Goal: Navigation & Orientation: Find specific page/section

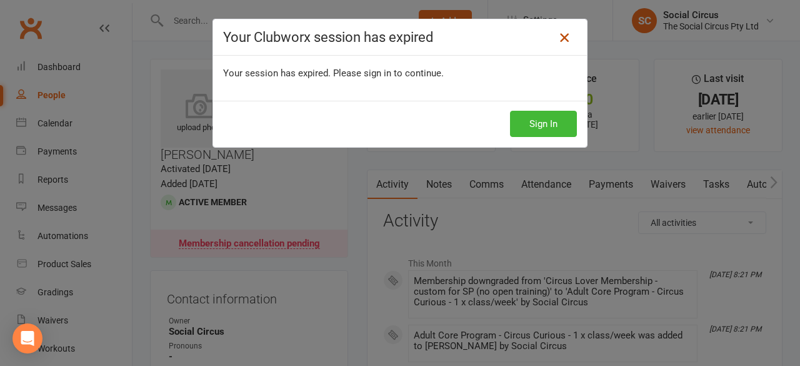
click at [560, 36] on icon at bounding box center [564, 37] width 15 height 15
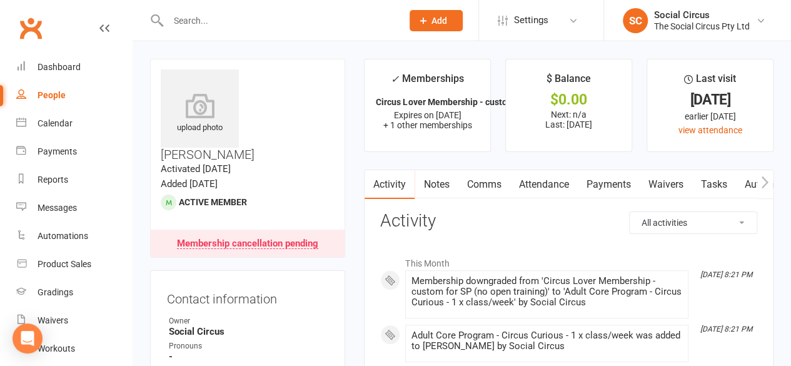
drag, startPoint x: 61, startPoint y: 94, endPoint x: 53, endPoint y: 159, distance: 66.1
click at [61, 94] on div "People" at bounding box center [52, 95] width 28 height 10
select select "100"
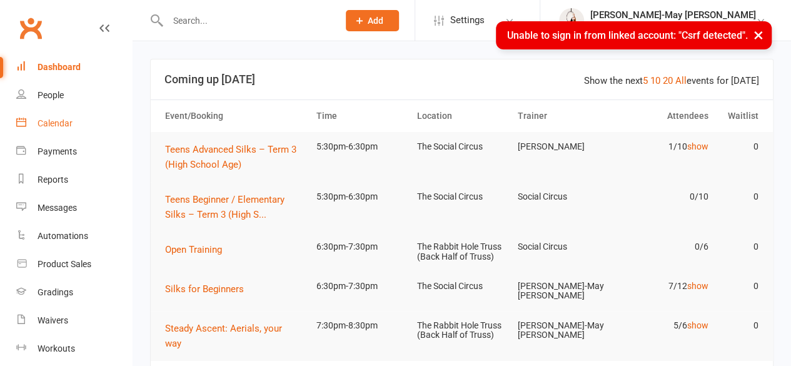
click at [66, 120] on div "Calendar" at bounding box center [55, 123] width 35 height 10
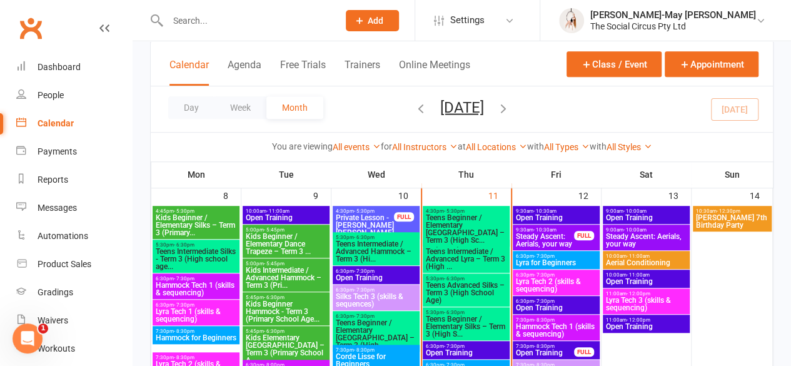
scroll to position [500, 0]
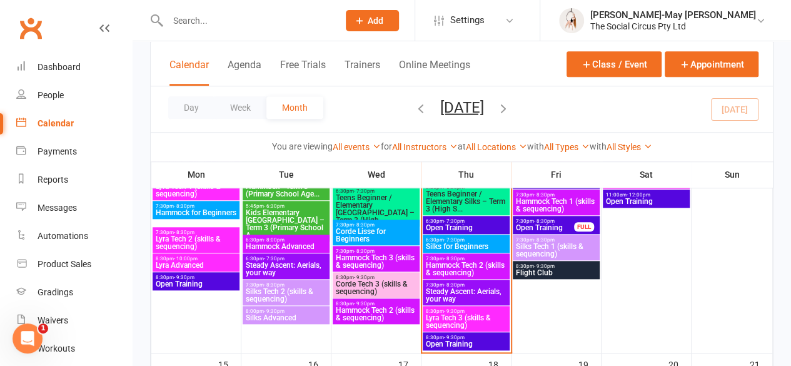
click at [459, 245] on span "Silks for Beginners" at bounding box center [466, 247] width 82 height 8
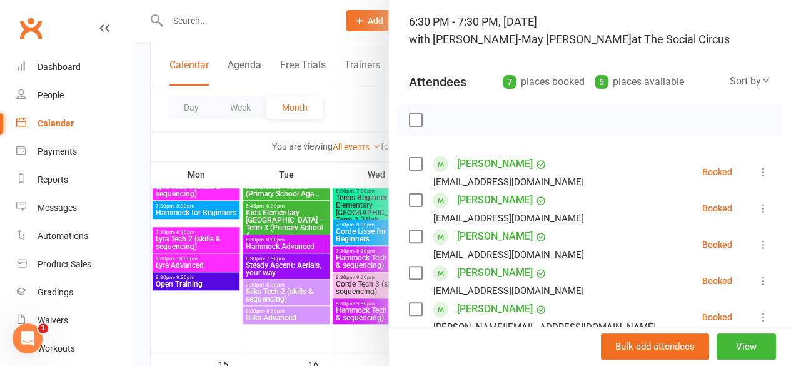
scroll to position [63, 0]
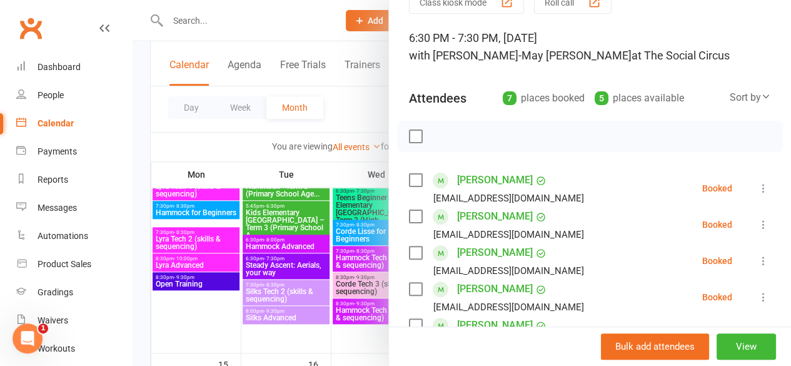
click at [143, 137] on div at bounding box center [462, 183] width 658 height 366
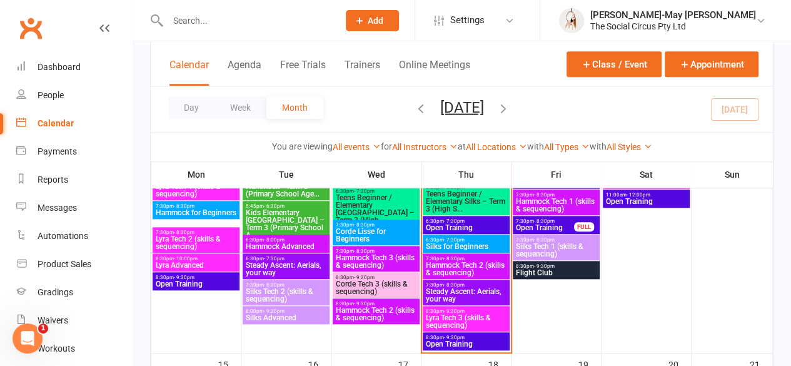
click at [455, 294] on span "Steady Ascent: Aerials, your way" at bounding box center [466, 295] width 82 height 15
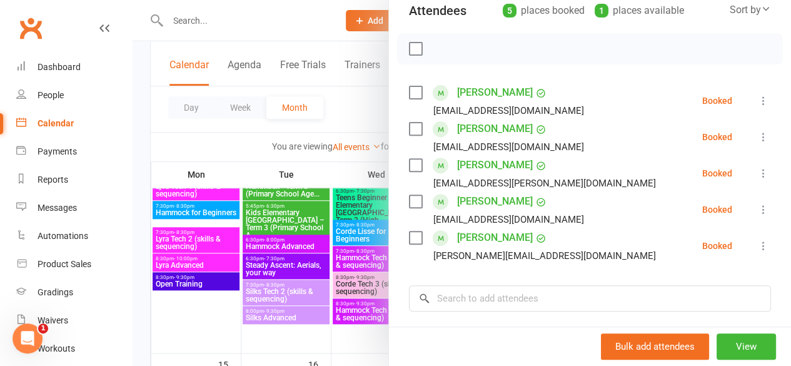
scroll to position [188, 0]
